Goal: Transaction & Acquisition: Purchase product/service

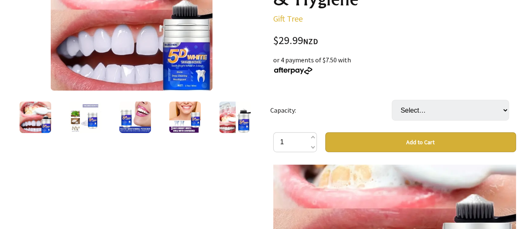
scroll to position [166, 0]
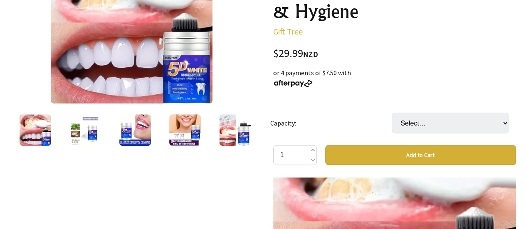
click at [92, 131] on img at bounding box center [86, 130] width 32 height 32
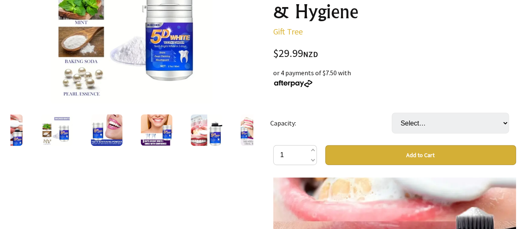
click at [120, 131] on img at bounding box center [107, 130] width 32 height 32
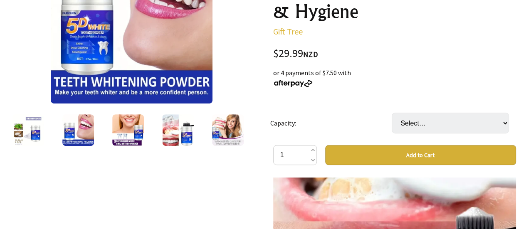
click at [32, 134] on img at bounding box center [28, 130] width 32 height 32
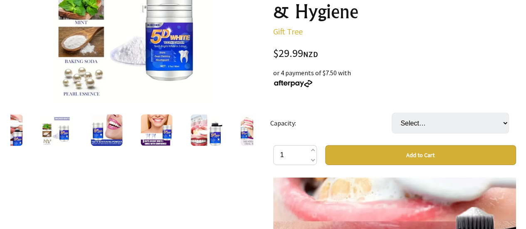
click at [148, 124] on img at bounding box center [157, 130] width 32 height 32
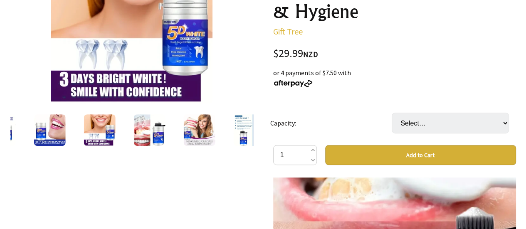
click at [147, 132] on img at bounding box center [150, 130] width 32 height 32
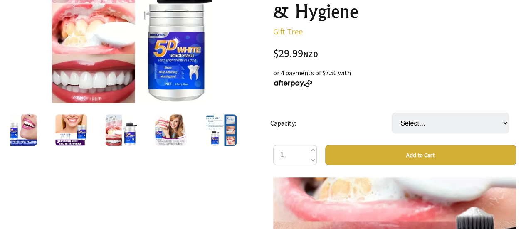
click at [176, 128] on img at bounding box center [171, 130] width 32 height 32
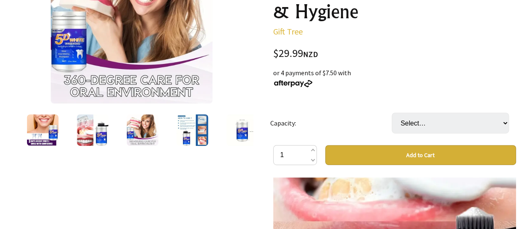
click at [202, 128] on img at bounding box center [192, 130] width 32 height 32
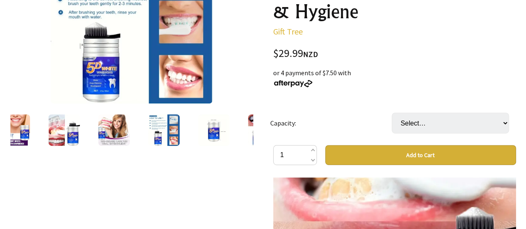
click at [216, 136] on img at bounding box center [214, 130] width 32 height 32
